Goal: Navigation & Orientation: Find specific page/section

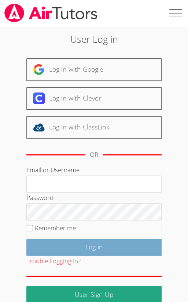
type input "[EMAIL_ADDRESS][DOMAIN_NAME]"
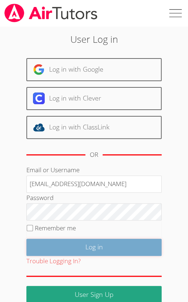
click at [105, 245] on input "Log in" at bounding box center [93, 247] width 135 height 17
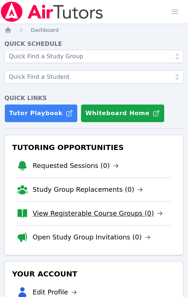
click at [99, 213] on link "View Registerable Course Groups (0)" at bounding box center [98, 213] width 130 height 10
click at [91, 211] on link "View Registerable Course Groups (0)" at bounding box center [98, 213] width 130 height 10
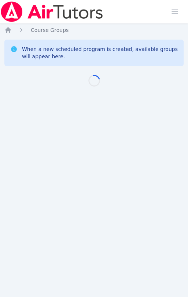
click at [91, 211] on div "Home Sessions Study Groups Students Messages Open user menu KeAndrea Baldwin Op…" at bounding box center [94, 148] width 188 height 297
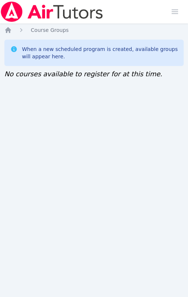
click at [15, 9] on img at bounding box center [52, 11] width 104 height 21
